Goal: Task Accomplishment & Management: Use online tool/utility

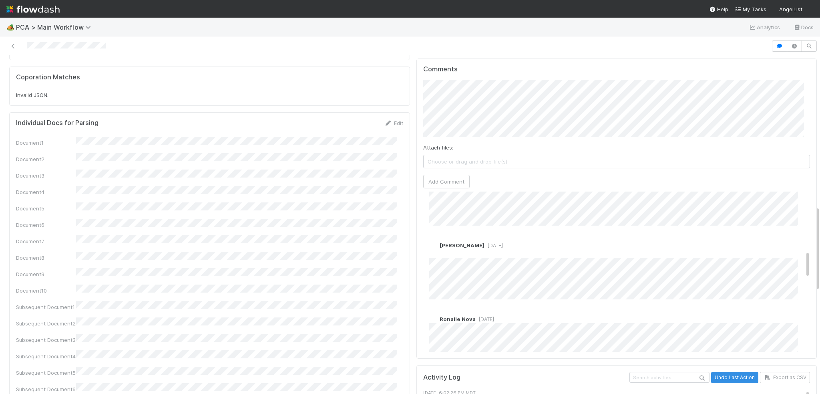
scroll to position [320, 0]
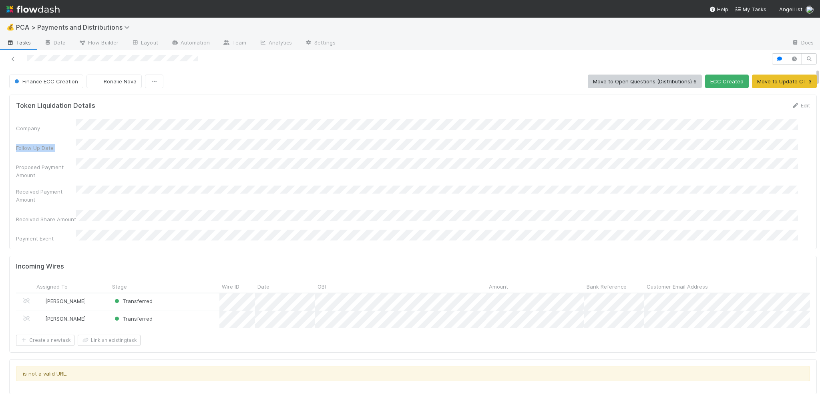
click at [257, 149] on div "Company Follow Up Date Proposed Payment Amount Received Payment Amount Received…" at bounding box center [413, 180] width 794 height 123
click at [242, 169] on div "Proposed Payment Amount" at bounding box center [413, 168] width 794 height 21
click at [240, 173] on div "Company Follow Up Date Proposed Payment Amount Received Payment Amount Received…" at bounding box center [413, 180] width 794 height 123
click at [127, 139] on div "Company Follow Up Date Proposed Payment Amount Received Payment Amount Received…" at bounding box center [413, 180] width 794 height 123
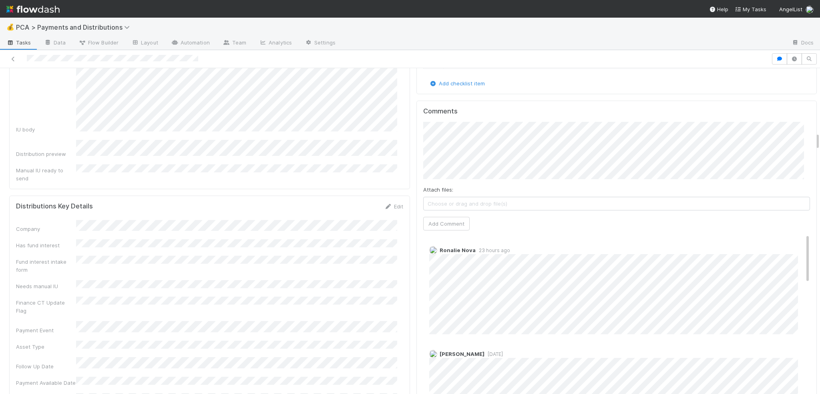
scroll to position [1242, 0]
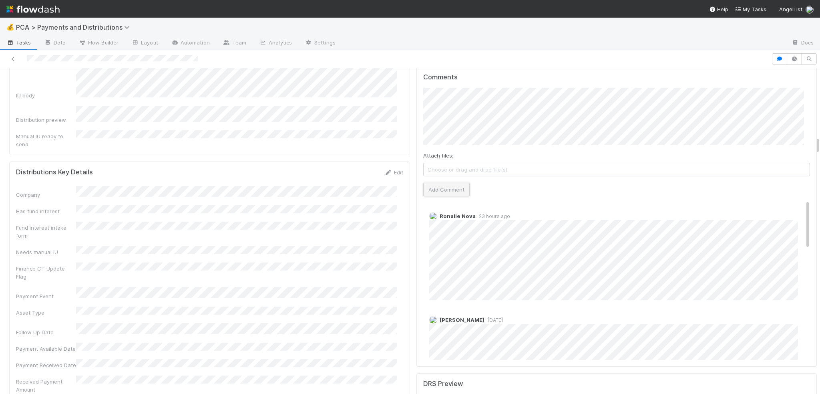
click at [454, 183] on button "Add Comment" at bounding box center [446, 190] width 46 height 14
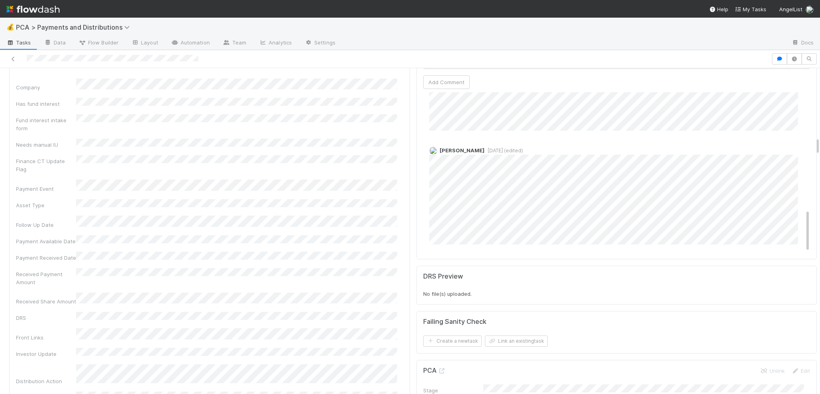
scroll to position [1442, 0]
